Goal: Task Accomplishment & Management: Manage account settings

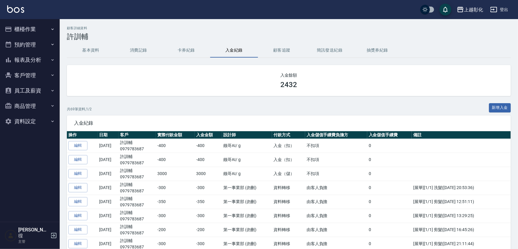
click at [23, 30] on button "櫃檯作業" at bounding box center [29, 30] width 55 height 16
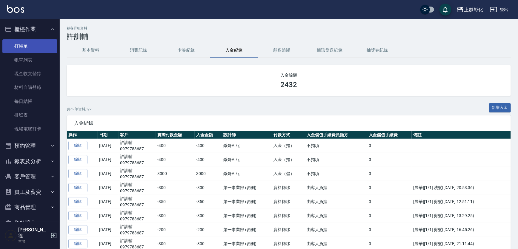
click at [27, 50] on link "打帳單" at bounding box center [29, 46] width 55 height 14
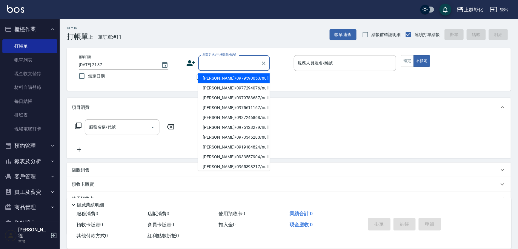
click at [219, 61] on input "顧客姓名/手機號碼/編號" at bounding box center [229, 63] width 57 height 10
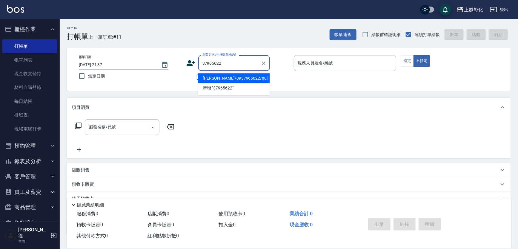
click at [242, 74] on li "[PERSON_NAME]/0937965622/null" at bounding box center [234, 78] width 72 height 10
type input "[PERSON_NAME]/0937965622/null"
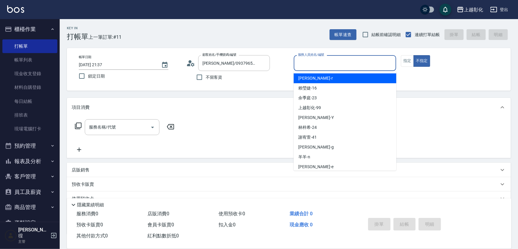
click at [301, 60] on input "服務人員姓名/編號" at bounding box center [345, 63] width 97 height 10
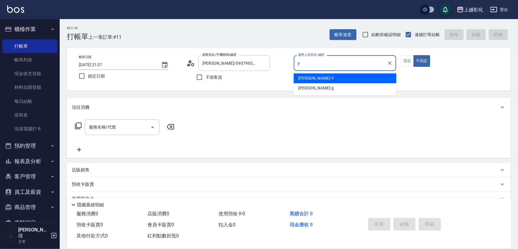
type input "[PERSON_NAME]-Y"
type button "false"
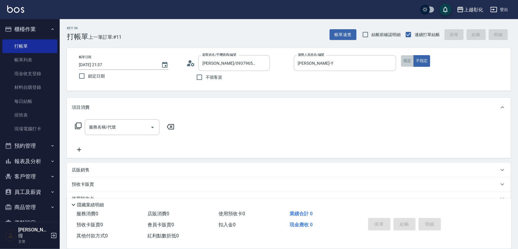
click at [408, 59] on button "指定" at bounding box center [407, 61] width 13 height 12
click at [119, 135] on div "服務名稱/代號" at bounding box center [122, 127] width 75 height 16
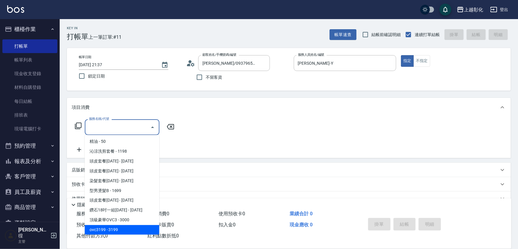
scroll to position [513, 0]
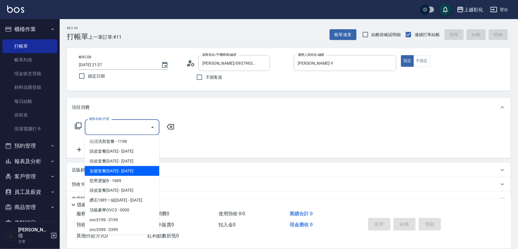
type input "染髮套餐1599(1599)"
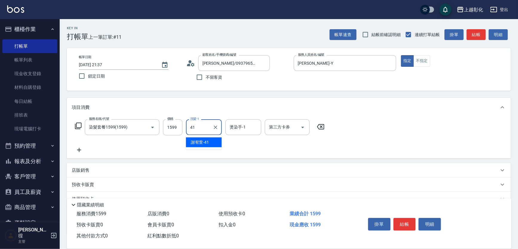
type input "[PERSON_NAME]-41"
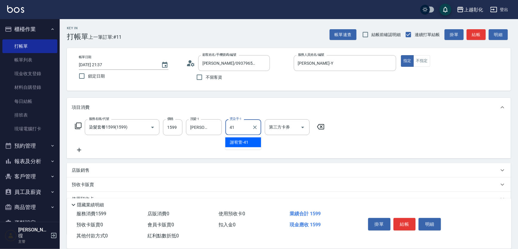
type input "[PERSON_NAME]-41"
click at [410, 225] on button "結帳" at bounding box center [405, 224] width 22 height 13
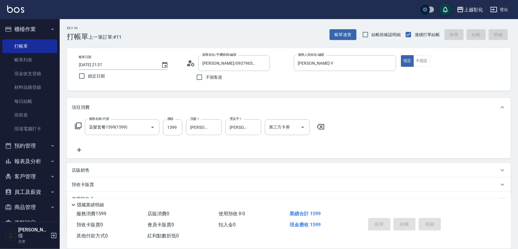
type input "[DATE] 21:39"
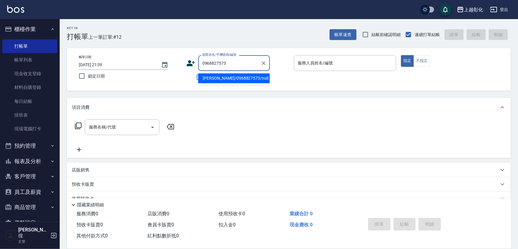
type input "[PERSON_NAME]/0968827573/null"
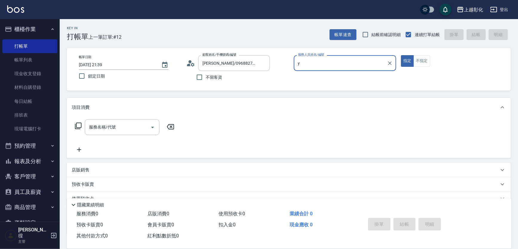
type input "y"
click at [401, 55] on button "指定" at bounding box center [407, 61] width 13 height 12
type button "true"
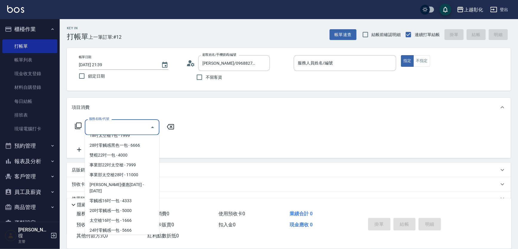
scroll to position [2, 0]
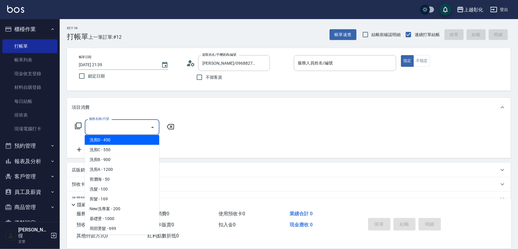
type input "洗剪D(002)"
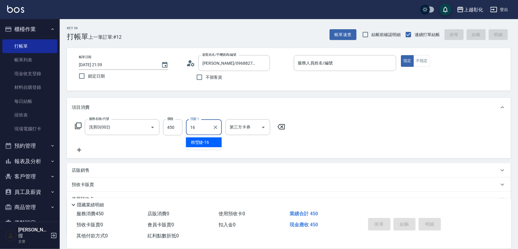
type input "[PERSON_NAME]-16"
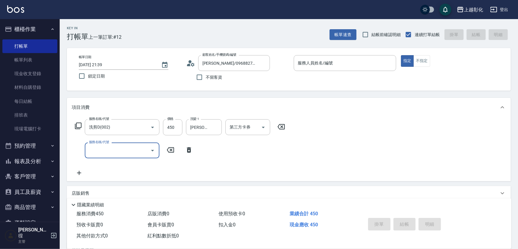
click at [191, 150] on icon at bounding box center [189, 150] width 15 height 7
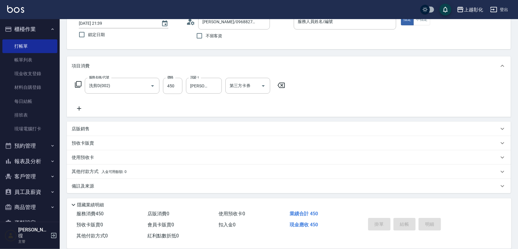
scroll to position [42, 0]
click at [85, 131] on p "店販銷售" at bounding box center [81, 129] width 18 height 6
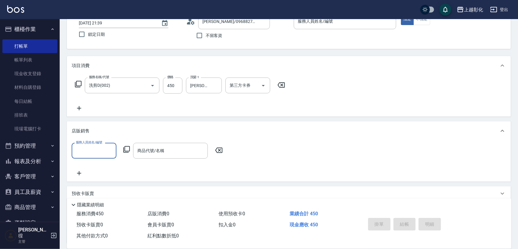
scroll to position [0, 0]
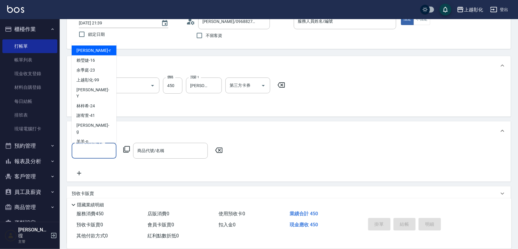
click at [89, 149] on input "服務人員姓名/編號" at bounding box center [93, 151] width 39 height 10
type input "[PERSON_NAME]-16"
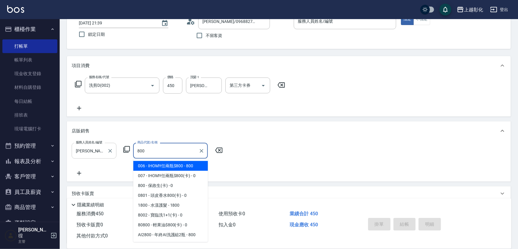
type input "IHOMY任兩瓶$800"
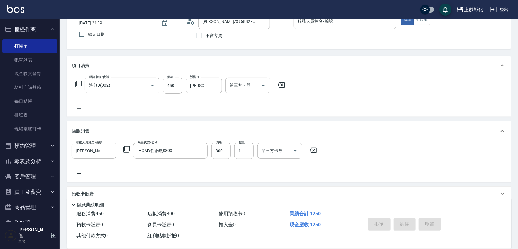
click at [369, 150] on div "服務人員姓名/編號 [PERSON_NAME]-16 服務人員姓名/編號 商品代號/名稱 IHOMY任兩瓶$800 商品代號/名稱 價格 800 價格 數量 …" at bounding box center [289, 160] width 434 height 34
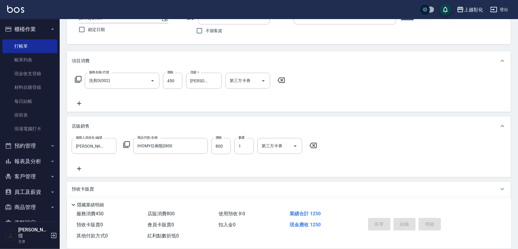
scroll to position [54, 0]
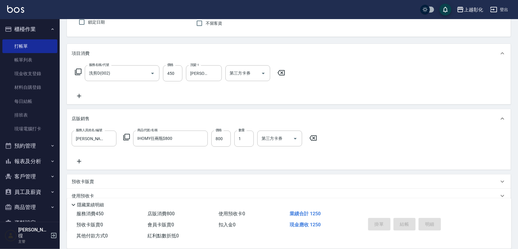
click at [363, 138] on div "服務人員姓名/編號 [PERSON_NAME]-16 服務人員姓名/編號 商品代號/名稱 IHOMY任兩瓶$800 商品代號/名稱 價格 800 價格 數量 …" at bounding box center [289, 148] width 434 height 34
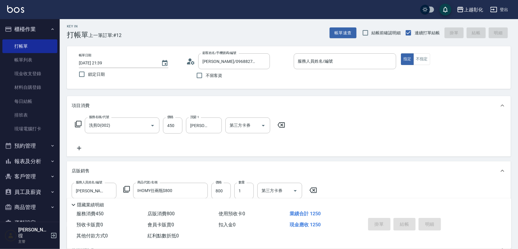
scroll to position [0, 0]
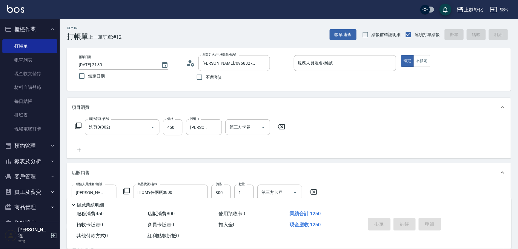
click at [324, 133] on div "服務名稱/代號 洗剪D(002) 服務名稱/代號 價格 450 價格 洗髮-1 [PERSON_NAME]-16 洗髮-1 第三方卡券 第三方卡券" at bounding box center [289, 138] width 444 height 42
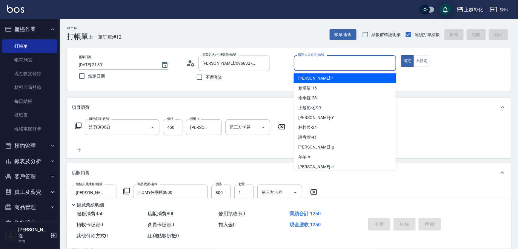
click at [323, 62] on input "服務人員姓名/編號" at bounding box center [345, 63] width 97 height 10
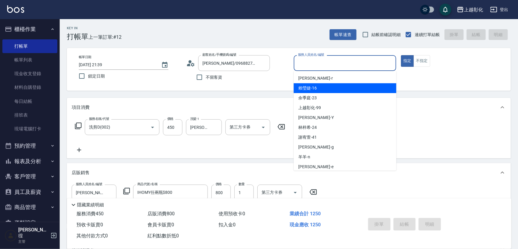
click at [314, 87] on span "[PERSON_NAME]-16" at bounding box center [308, 88] width 19 height 6
type input "[PERSON_NAME]-16"
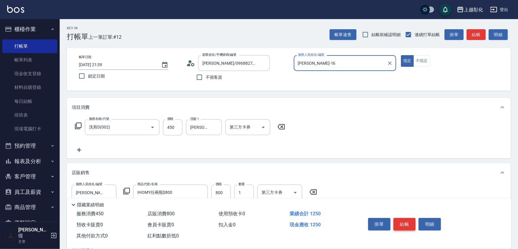
click at [398, 226] on button "結帳" at bounding box center [405, 224] width 22 height 13
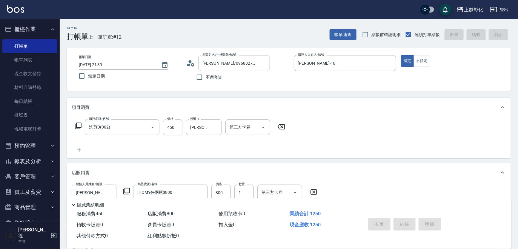
type input "[DATE] 21:41"
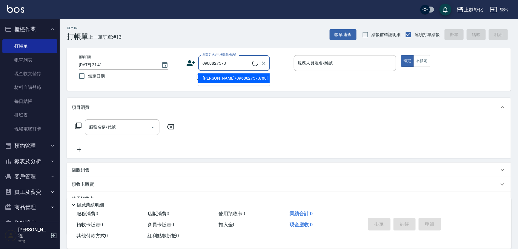
type input "[PERSON_NAME]/0968827573/null"
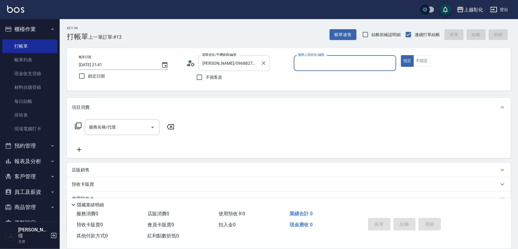
click at [258, 66] on input "[PERSON_NAME]/0968827573/null" at bounding box center [229, 63] width 57 height 10
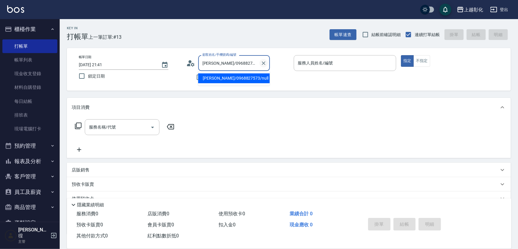
click at [262, 62] on icon "Clear" at bounding box center [264, 63] width 6 height 6
type input "0"
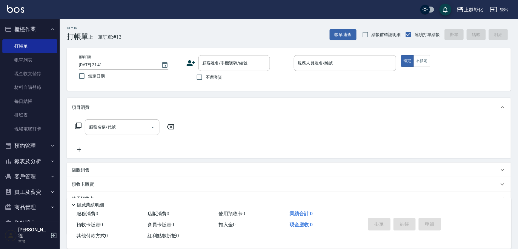
click at [181, 80] on div "帳單日期 [DATE] 21:41 鎖定日期" at bounding box center [130, 68] width 103 height 27
drag, startPoint x: 200, startPoint y: 79, endPoint x: 263, endPoint y: 79, distance: 63.6
click at [200, 79] on input "不留客資" at bounding box center [199, 77] width 13 height 13
checkbox input "true"
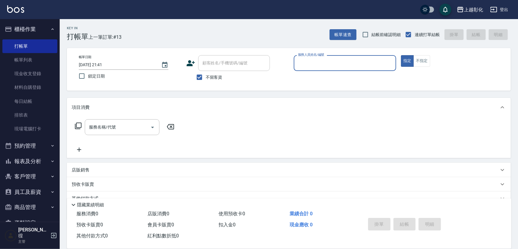
click at [302, 70] on div "服務人員姓名/編號" at bounding box center [345, 63] width 103 height 16
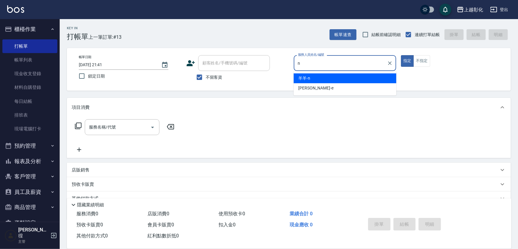
type input "羊羊-n"
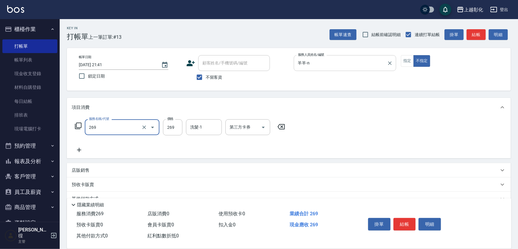
type input "一般洗剪(269)"
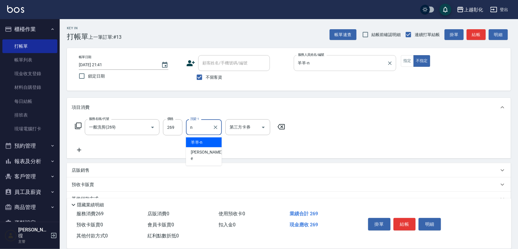
type input "羊羊-n"
click at [401, 225] on button "結帳" at bounding box center [405, 224] width 22 height 13
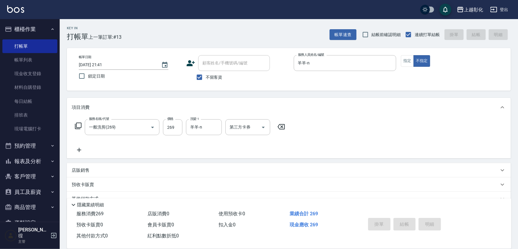
type input "[DATE] 21:43"
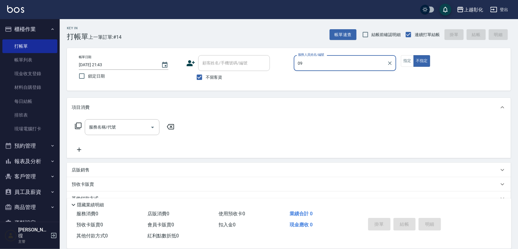
type input "0"
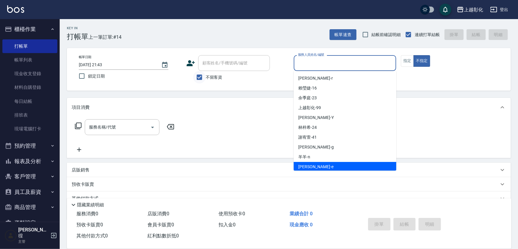
click at [204, 79] on input "不留客資" at bounding box center [199, 77] width 13 height 13
checkbox input "false"
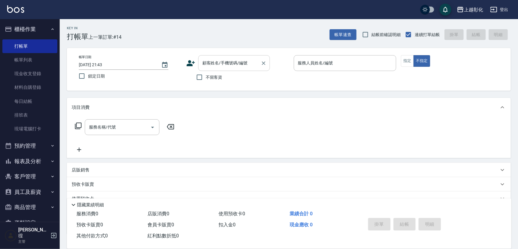
click at [203, 68] on input "顧客姓名/手機號碼/編號" at bounding box center [229, 63] width 57 height 10
type input "[PERSON_NAME]/0965806966/null"
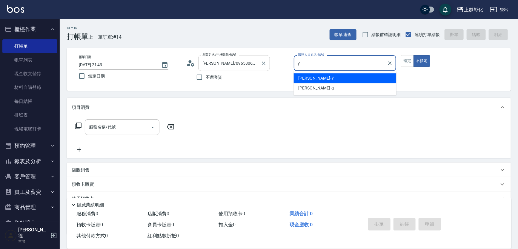
type input "[PERSON_NAME]-Y"
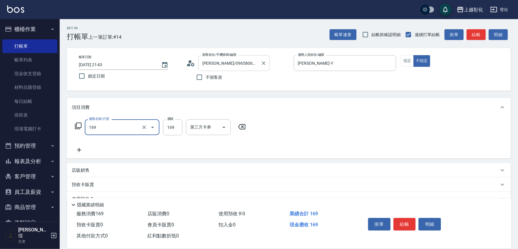
type input "剪髮(169)"
click at [400, 222] on button "結帳" at bounding box center [405, 224] width 22 height 13
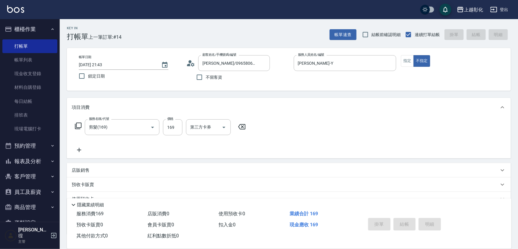
type input "[DATE] 21:44"
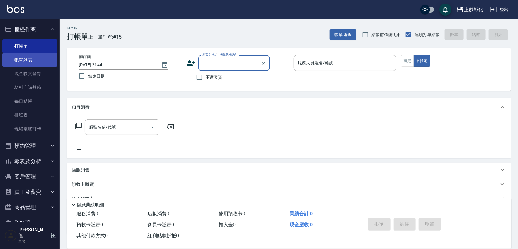
click at [26, 61] on link "帳單列表" at bounding box center [29, 60] width 55 height 14
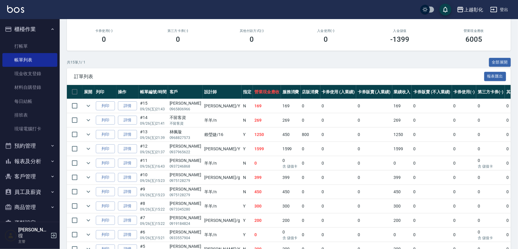
scroll to position [81, 0]
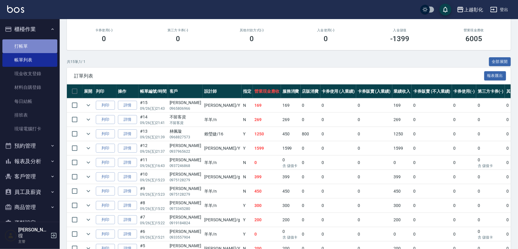
click at [32, 43] on link "打帳單" at bounding box center [29, 46] width 55 height 14
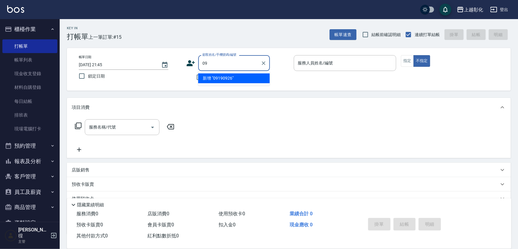
type input "0"
drag, startPoint x: 200, startPoint y: 79, endPoint x: 216, endPoint y: 70, distance: 17.8
click at [201, 79] on input "不留客資" at bounding box center [199, 77] width 13 height 13
checkbox input "true"
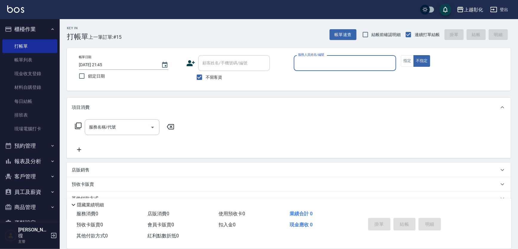
click at [306, 67] on input "服務人員姓名/編號" at bounding box center [345, 63] width 97 height 10
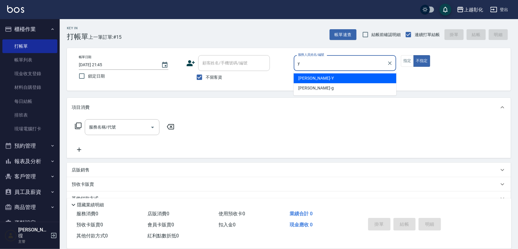
type input "[PERSON_NAME]-Y"
type button "false"
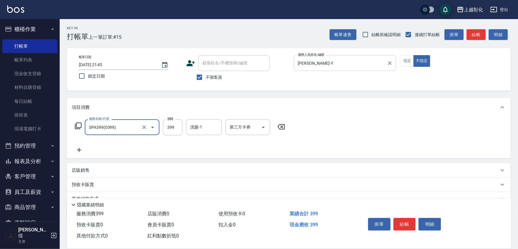
type input "SPA399(0399)"
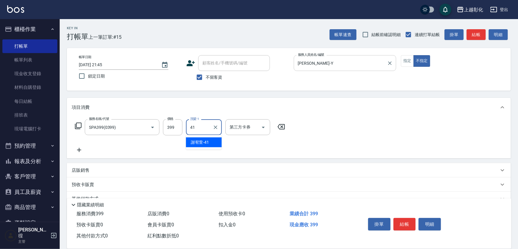
type input "[PERSON_NAME]-41"
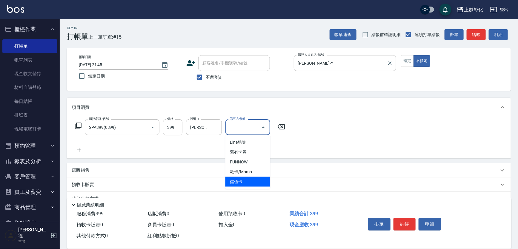
type input "儲值卡"
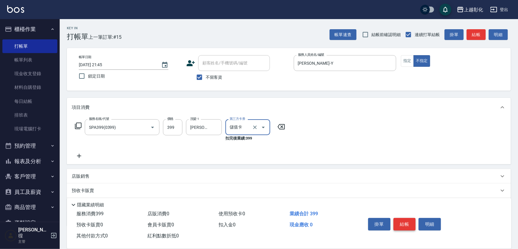
click at [403, 219] on button "結帳" at bounding box center [405, 224] width 22 height 13
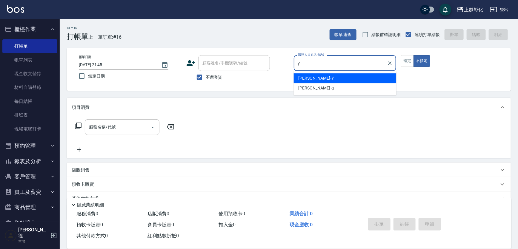
type input "[PERSON_NAME]-Y"
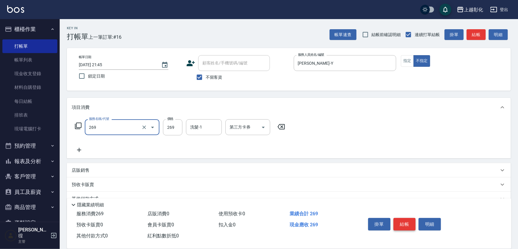
type input "一般洗剪(269)"
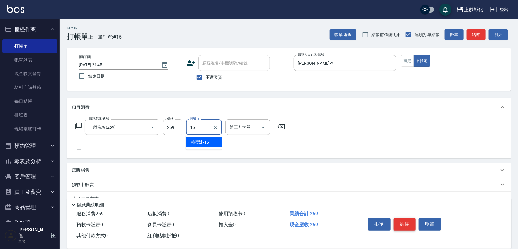
type input "[PERSON_NAME]-16"
click at [403, 219] on button "結帳" at bounding box center [405, 224] width 22 height 13
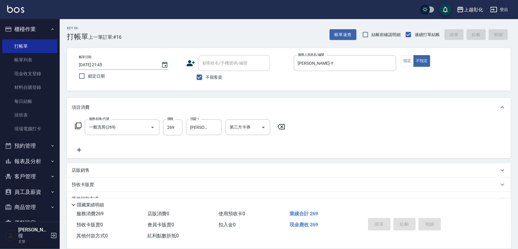
type input "[DATE] 21:46"
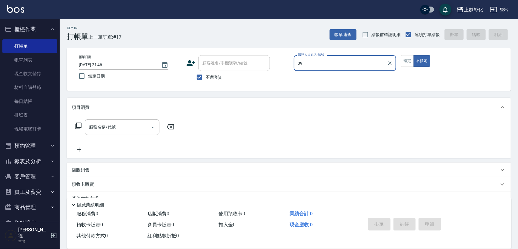
type input "0"
drag, startPoint x: 198, startPoint y: 77, endPoint x: 206, endPoint y: 67, distance: 13.4
click at [198, 77] on input "不留客資" at bounding box center [199, 77] width 13 height 13
checkbox input "false"
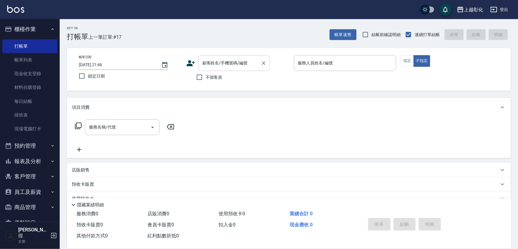
click at [206, 65] on input "顧客姓名/手機號碼/編號" at bounding box center [229, 63] width 57 height 10
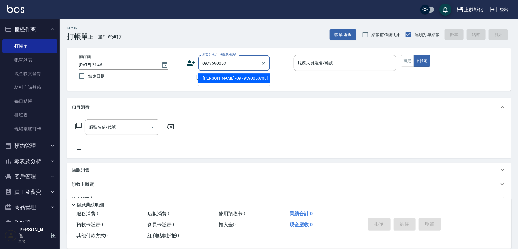
type input "[PERSON_NAME]/0979590053/null"
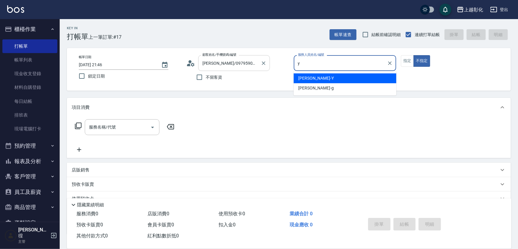
type input "[PERSON_NAME]-Y"
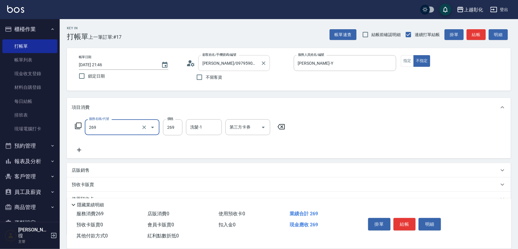
type input "一般洗剪(269)"
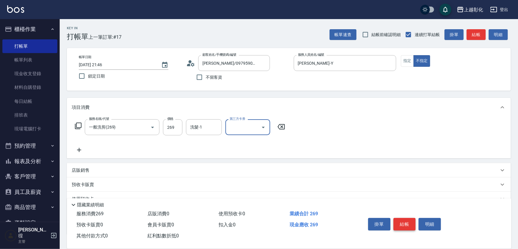
click at [403, 222] on button "結帳" at bounding box center [405, 224] width 22 height 13
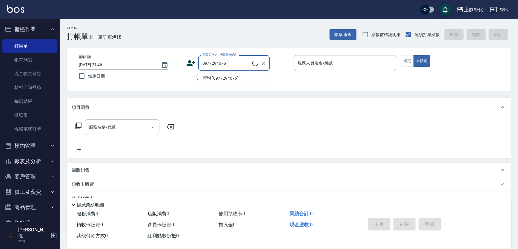
type input "0977294076"
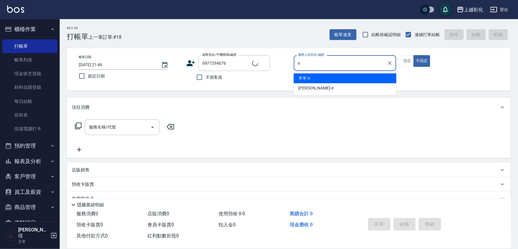
type input "羊羊-n"
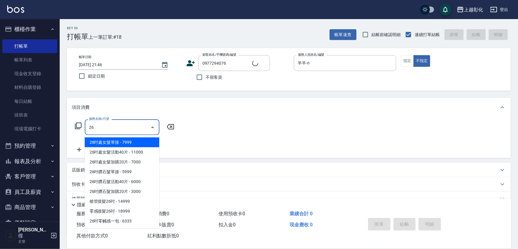
type input "269"
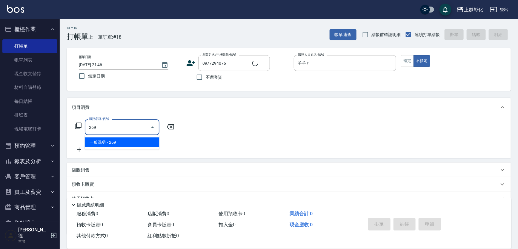
type input "[PERSON_NAME]/0977294076/null"
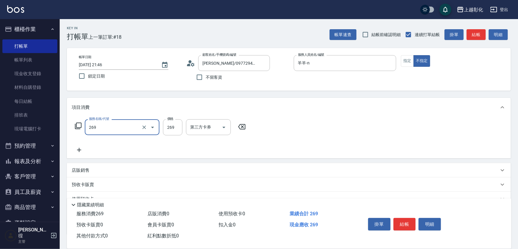
type input "一般洗剪(269)"
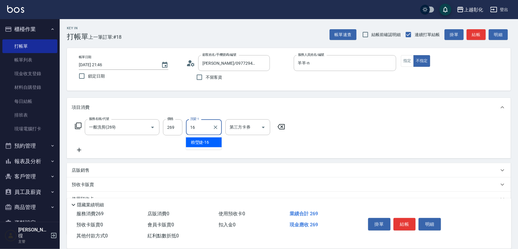
type input "[PERSON_NAME]-16"
click at [406, 222] on button "結帳" at bounding box center [405, 224] width 22 height 13
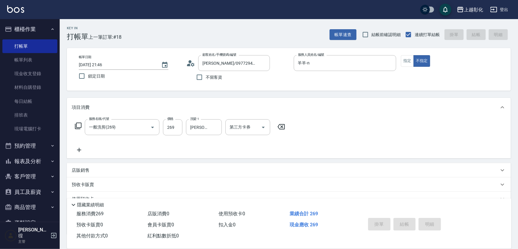
type input "[DATE] 21:47"
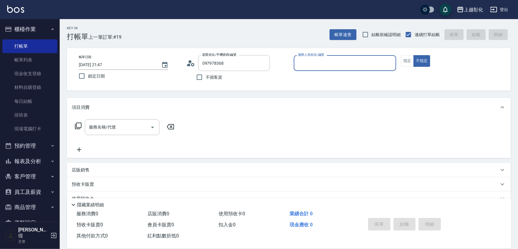
type input "[PERSON_NAME]/0979783687/null"
type input "hg"
click at [414, 55] on button "不指定" at bounding box center [422, 61] width 17 height 12
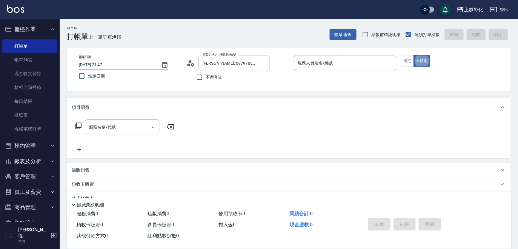
click at [312, 71] on p at bounding box center [345, 74] width 103 height 6
click at [306, 62] on input "服務人員姓名/編號" at bounding box center [345, 63] width 97 height 10
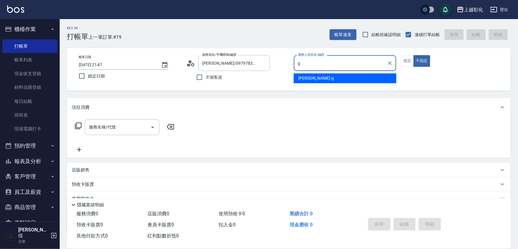
type input "[PERSON_NAME]"
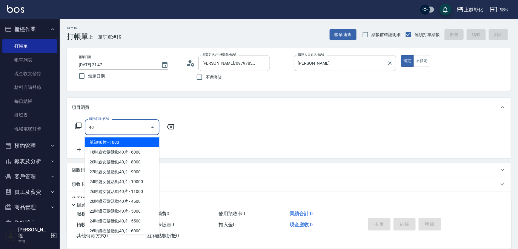
type input "4"
type input "2"
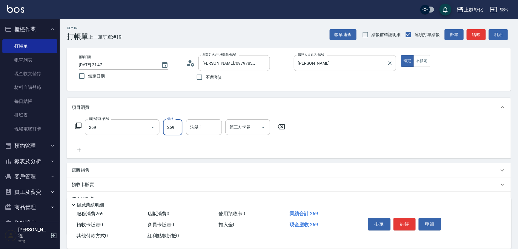
type input "一般洗剪(269)"
type input "400"
type input "[PERSON_NAME]-16"
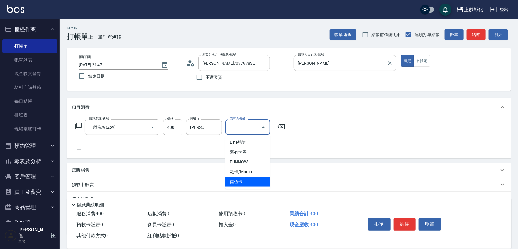
type input "儲值卡"
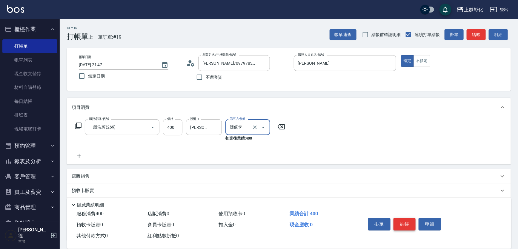
click at [403, 224] on button "結帳" at bounding box center [405, 224] width 22 height 13
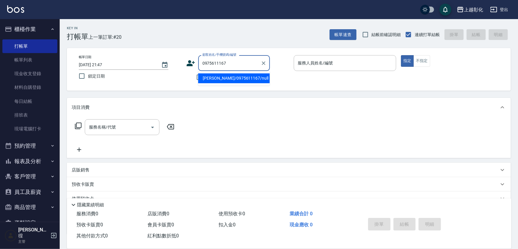
type input "[PERSON_NAME]/0975611167/null"
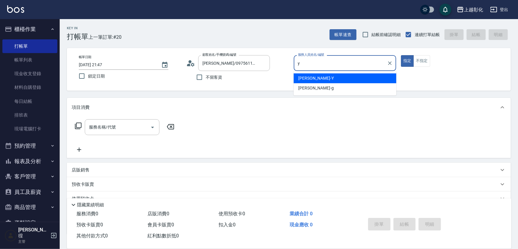
type input "[PERSON_NAME]-Y"
type button "true"
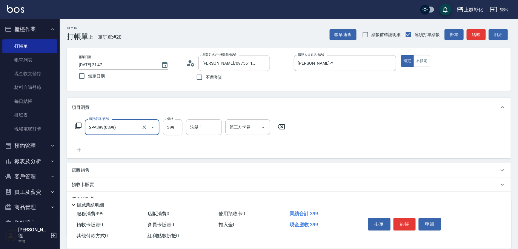
type input "SPA399(0399)"
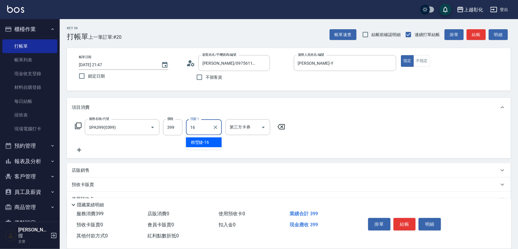
type input "[PERSON_NAME]-16"
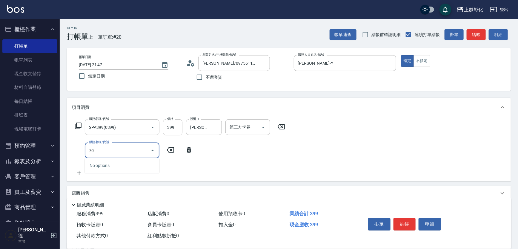
type input "7"
type input "750護髮(404)"
type input "600"
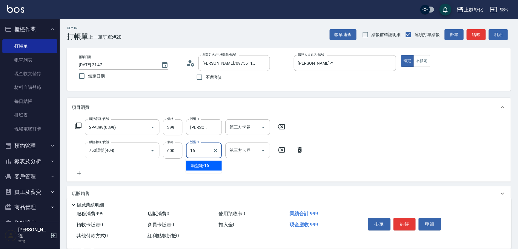
type input "[PERSON_NAME]-16"
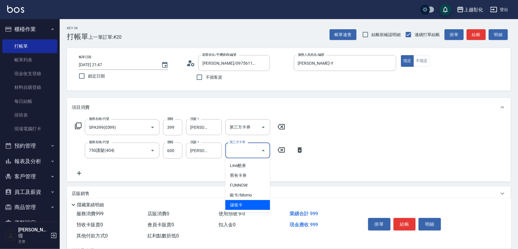
type input "儲值卡"
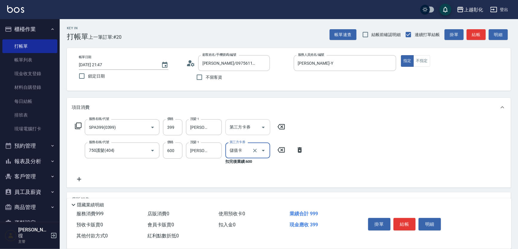
click at [239, 124] on input "第三方卡券" at bounding box center [243, 127] width 30 height 10
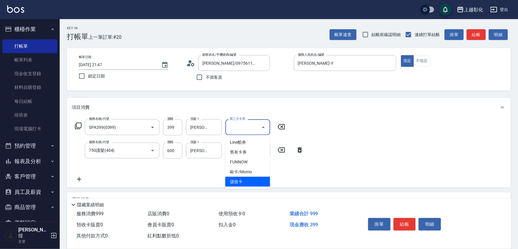
type input "儲值卡"
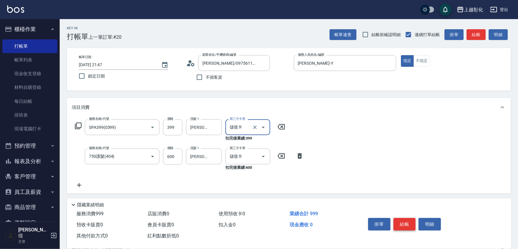
click at [400, 224] on button "結帳" at bounding box center [405, 224] width 22 height 13
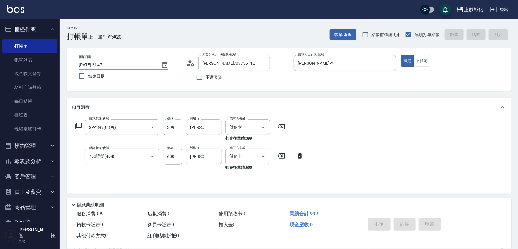
type input "[DATE] 21:49"
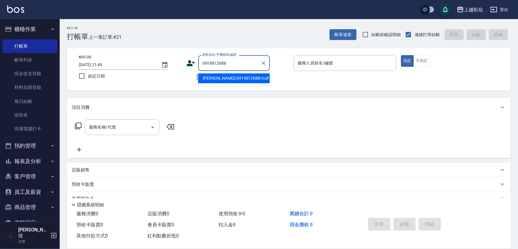
type input "[PERSON_NAME]/0919812688/null"
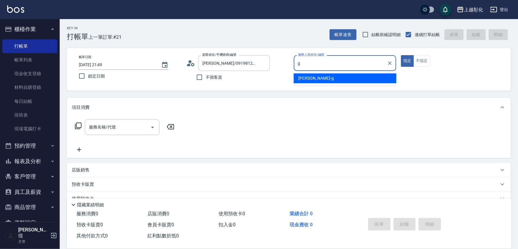
type input "[PERSON_NAME]"
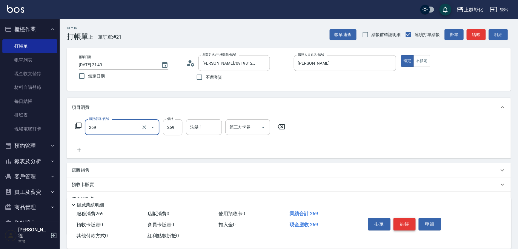
type input "一般洗剪(269)"
type input "400"
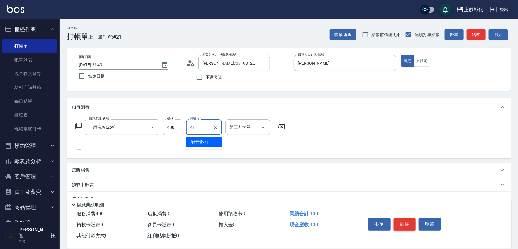
type input "[PERSON_NAME]-41"
click at [403, 224] on button "結帳" at bounding box center [405, 224] width 22 height 13
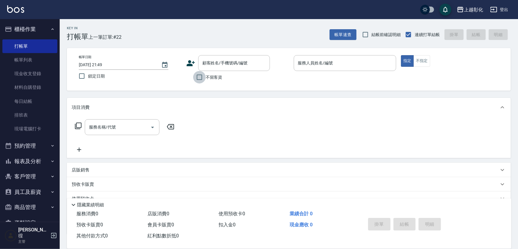
click at [197, 78] on input "不留客資" at bounding box center [199, 77] width 13 height 13
checkbox input "true"
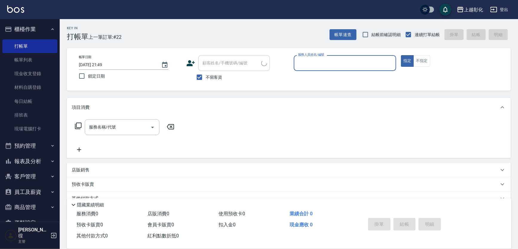
type input "張苡竫/0930253839/"
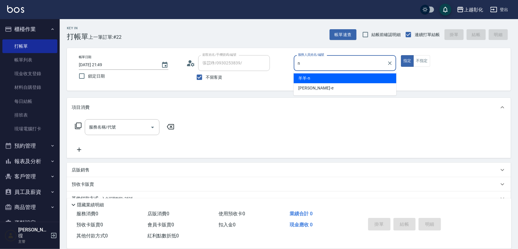
type input "羊羊-n"
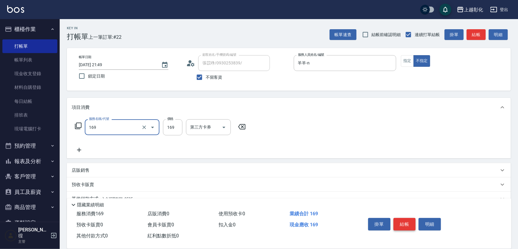
type input "剪髮(169)"
click at [400, 224] on button "結帳" at bounding box center [405, 224] width 22 height 13
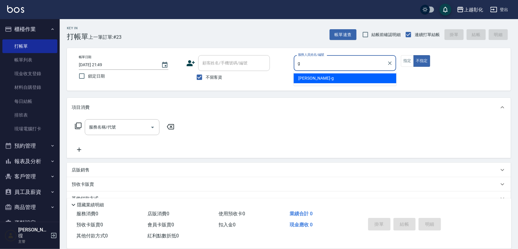
type input "[PERSON_NAME]"
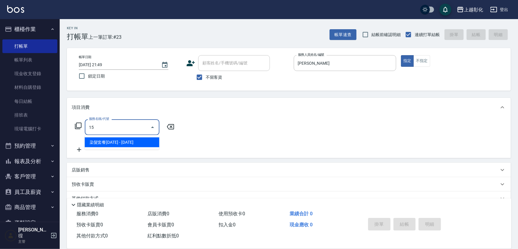
type input "1"
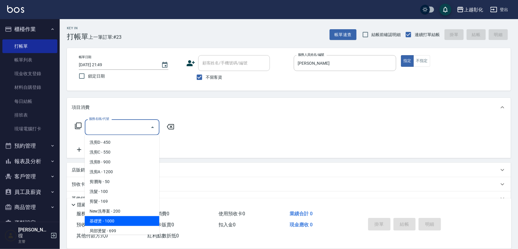
type input "基礎燙(201)"
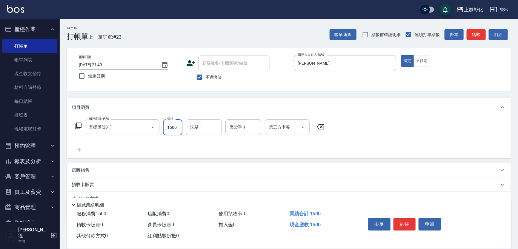
type input "1500"
type input "[PERSON_NAME]-41"
click at [399, 223] on button "結帳" at bounding box center [405, 224] width 22 height 13
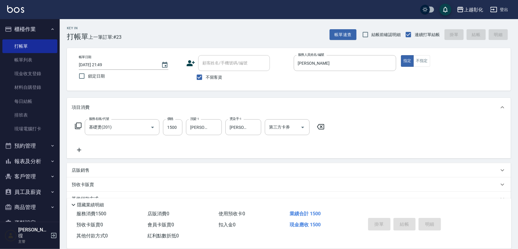
type input "[DATE] 21:50"
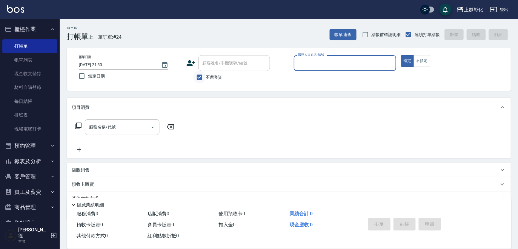
click at [202, 78] on input "不留客資" at bounding box center [199, 77] width 13 height 13
checkbox input "false"
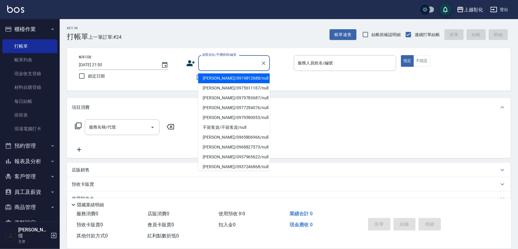
click at [205, 66] on input "顧客姓名/手機號碼/編號" at bounding box center [229, 63] width 57 height 10
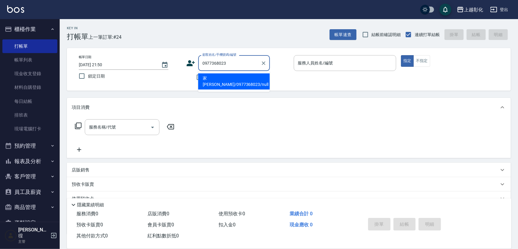
type input "家[PERSON_NAME]/0977368023/null"
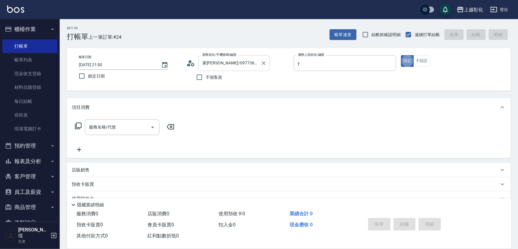
type input "[PERSON_NAME]-Y"
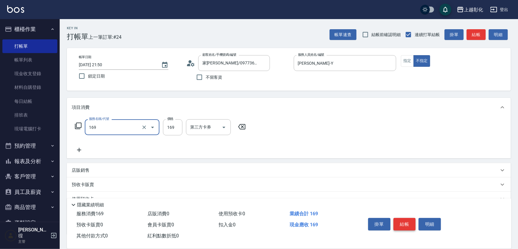
type input "剪髮(169)"
click at [396, 224] on button "結帳" at bounding box center [405, 224] width 22 height 13
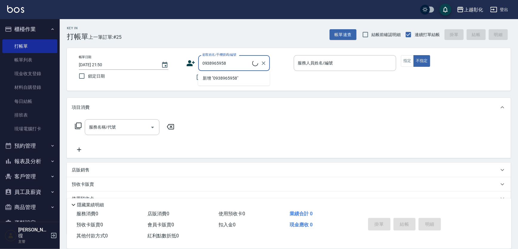
type input "[PERSON_NAME]/0938965958/null"
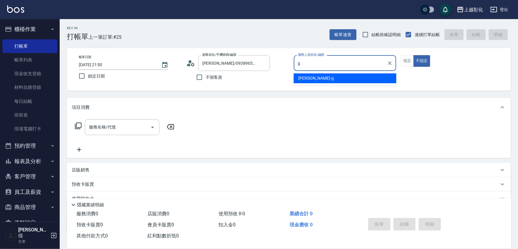
type input "[PERSON_NAME]"
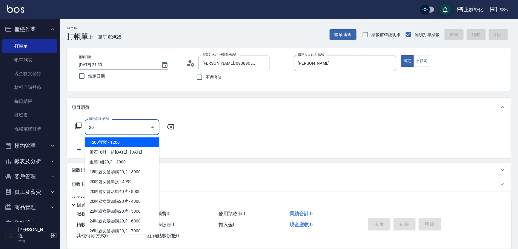
type input "2"
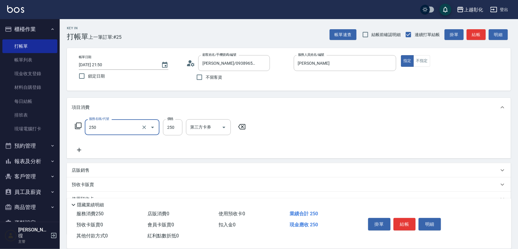
type input "B級單剪(250)"
type input "200"
click at [404, 220] on button "結帳" at bounding box center [405, 224] width 22 height 13
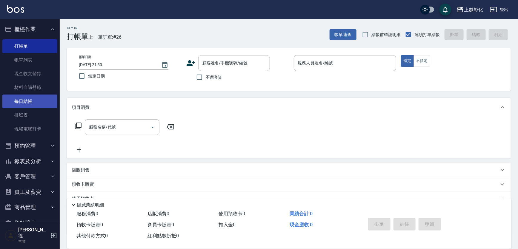
click at [22, 103] on link "每日結帳" at bounding box center [29, 102] width 55 height 14
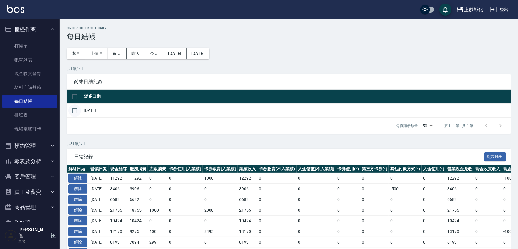
click at [75, 110] on input "checkbox" at bounding box center [74, 111] width 13 height 13
checkbox input "true"
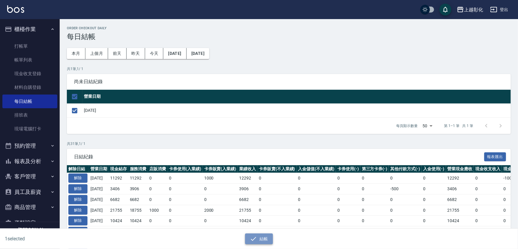
click at [267, 239] on button "結帳" at bounding box center [259, 239] width 28 height 11
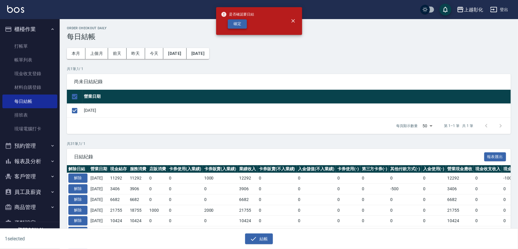
click at [238, 26] on button "確定" at bounding box center [237, 23] width 19 height 9
checkbox input "false"
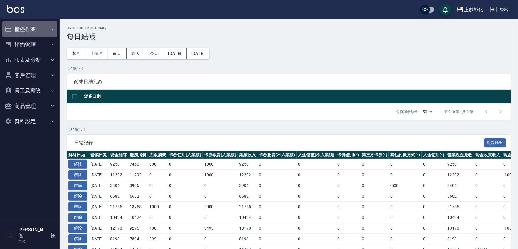
click at [30, 32] on button "櫃檯作業" at bounding box center [29, 30] width 55 height 16
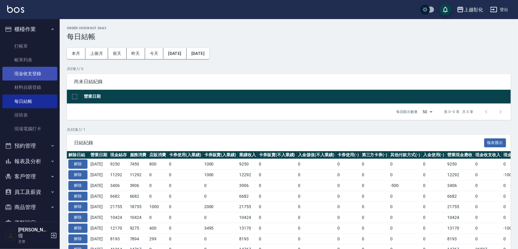
click at [16, 75] on link "現金收支登錄" at bounding box center [29, 74] width 55 height 14
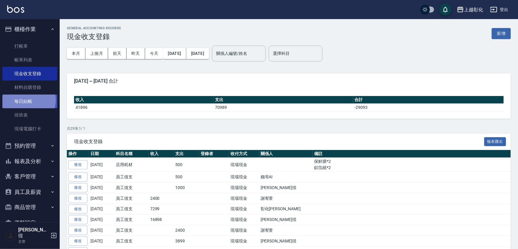
click at [28, 100] on link "每日結帳" at bounding box center [29, 102] width 55 height 14
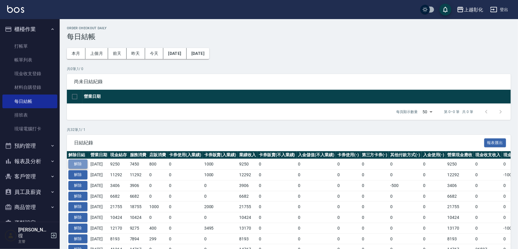
click at [80, 161] on button "解除" at bounding box center [77, 164] width 19 height 9
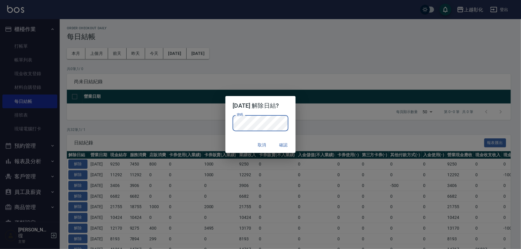
click at [289, 146] on button "確認" at bounding box center [283, 145] width 19 height 11
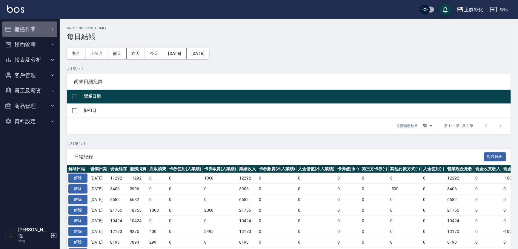
click at [31, 30] on button "櫃檯作業" at bounding box center [29, 30] width 55 height 16
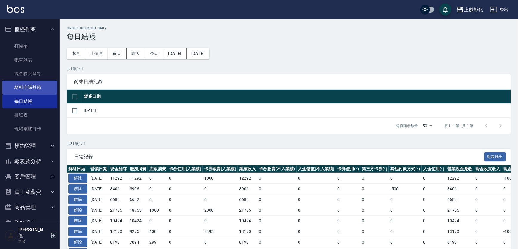
click at [27, 87] on link "材料自購登錄" at bounding box center [29, 88] width 55 height 14
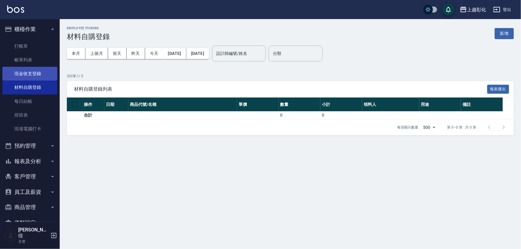
click at [26, 73] on link "現金收支登錄" at bounding box center [29, 74] width 55 height 14
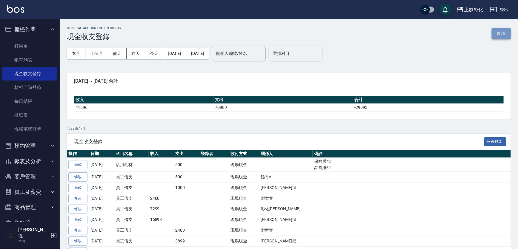
click at [503, 30] on button "新增" at bounding box center [501, 33] width 19 height 11
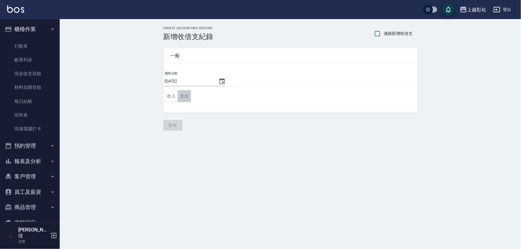
click at [189, 97] on button "支出" at bounding box center [184, 96] width 13 height 12
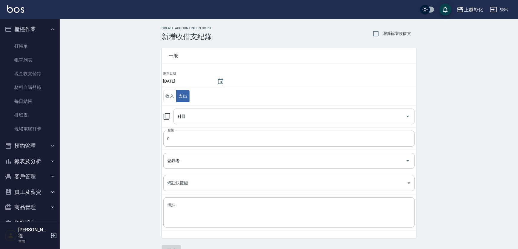
click at [198, 120] on input "科目" at bounding box center [289, 116] width 227 height 10
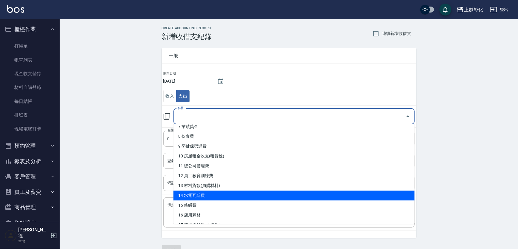
scroll to position [108, 0]
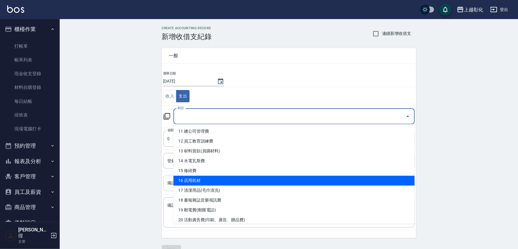
click at [202, 181] on li "16 店用耗材" at bounding box center [293, 181] width 241 height 10
type input "16 店用耗材"
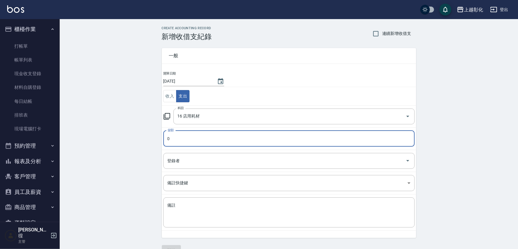
click at [177, 142] on input "0" at bounding box center [288, 139] width 251 height 16
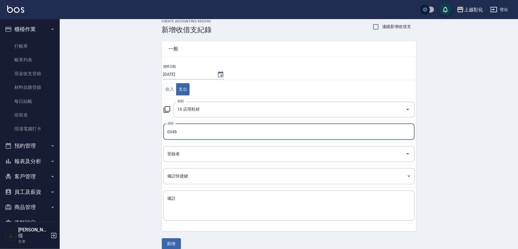
scroll to position [14, 0]
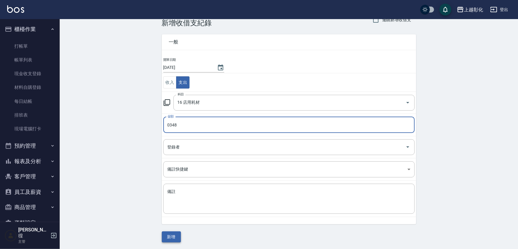
type input "0348"
click at [173, 235] on button "新增" at bounding box center [171, 237] width 19 height 11
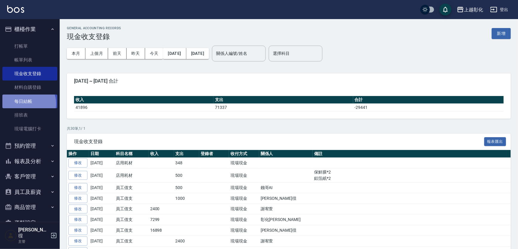
click at [27, 104] on link "每日結帳" at bounding box center [29, 102] width 55 height 14
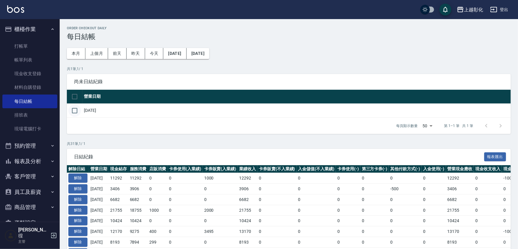
click at [74, 113] on input "checkbox" at bounding box center [74, 111] width 13 height 13
checkbox input "true"
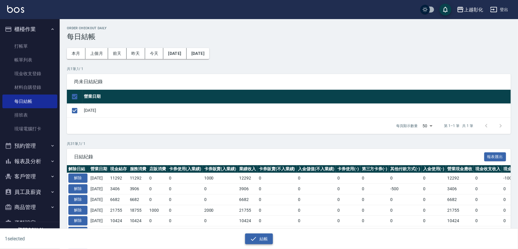
click at [257, 239] on button "結帳" at bounding box center [259, 239] width 28 height 11
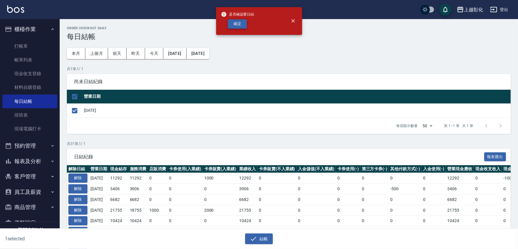
click at [236, 24] on button "確定" at bounding box center [237, 23] width 19 height 9
checkbox input "false"
